Goal: Navigation & Orientation: Find specific page/section

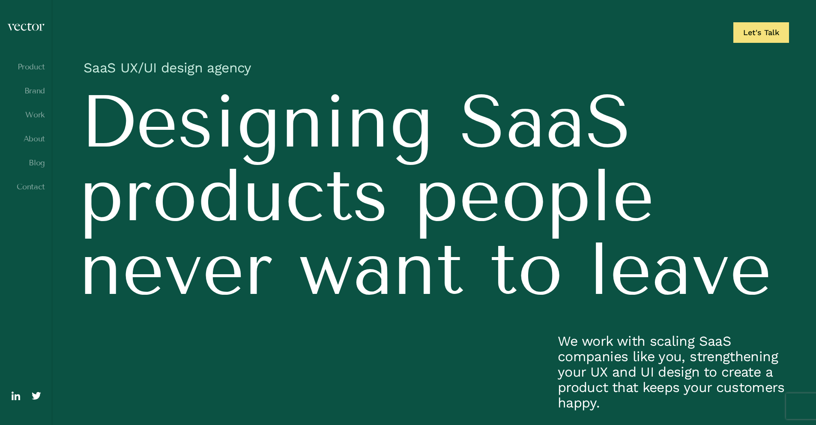
drag, startPoint x: 33, startPoint y: 396, endPoint x: 755, endPoint y: 0, distance: 823.7
click at [0, 0] on header "Product Brand Work About Blog Contact" at bounding box center [26, 212] width 52 height 425
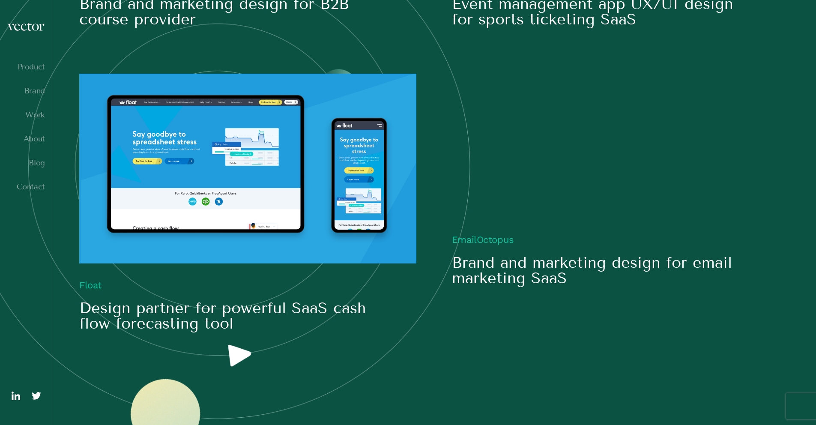
scroll to position [1156, 0]
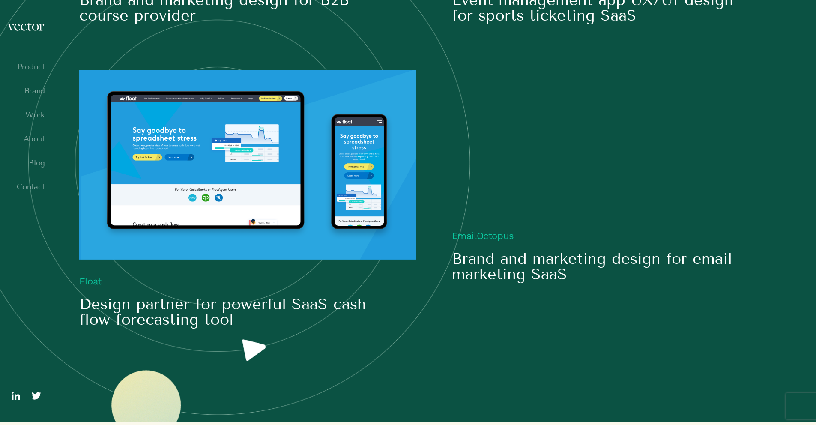
click at [38, 73] on ul "Product Brand Work About Blog Contact" at bounding box center [26, 135] width 38 height 144
click at [39, 69] on link "Product" at bounding box center [26, 67] width 38 height 9
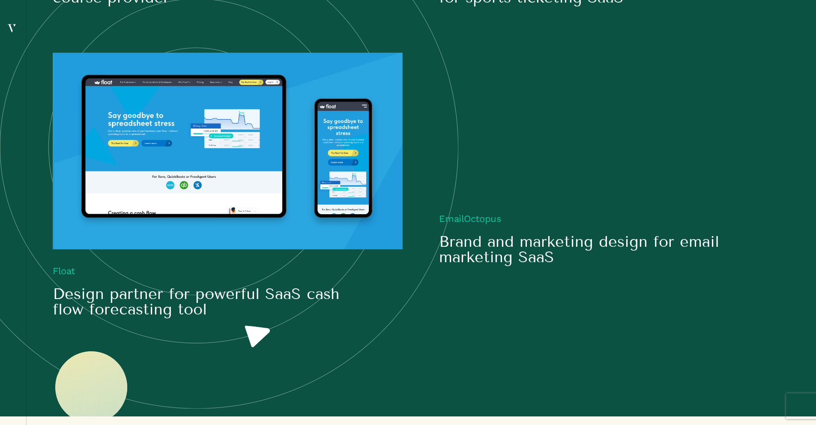
scroll to position [1428, 0]
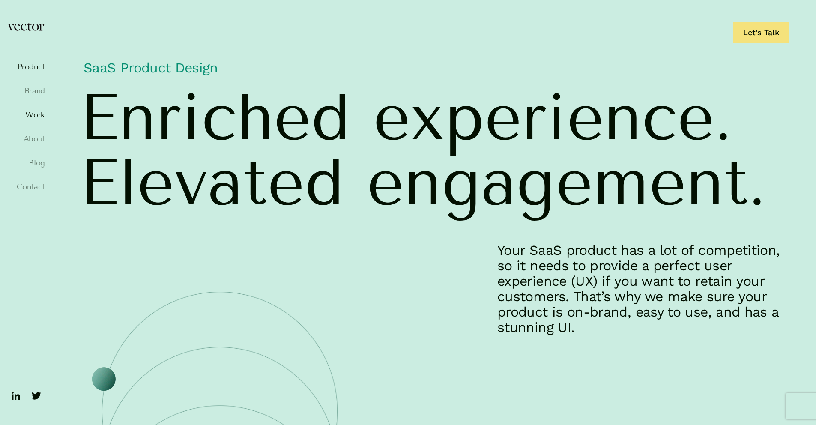
click at [27, 117] on link "Work" at bounding box center [26, 115] width 38 height 9
click at [31, 117] on link "Work" at bounding box center [26, 115] width 38 height 9
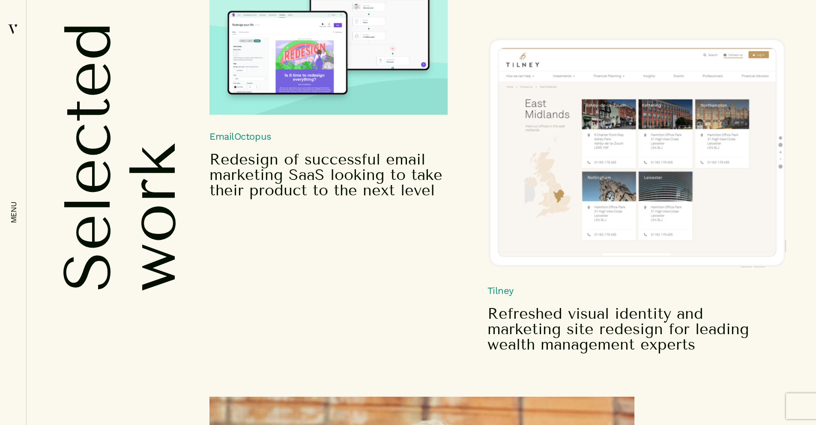
scroll to position [3830, 0]
